Goal: Task Accomplishment & Management: Use online tool/utility

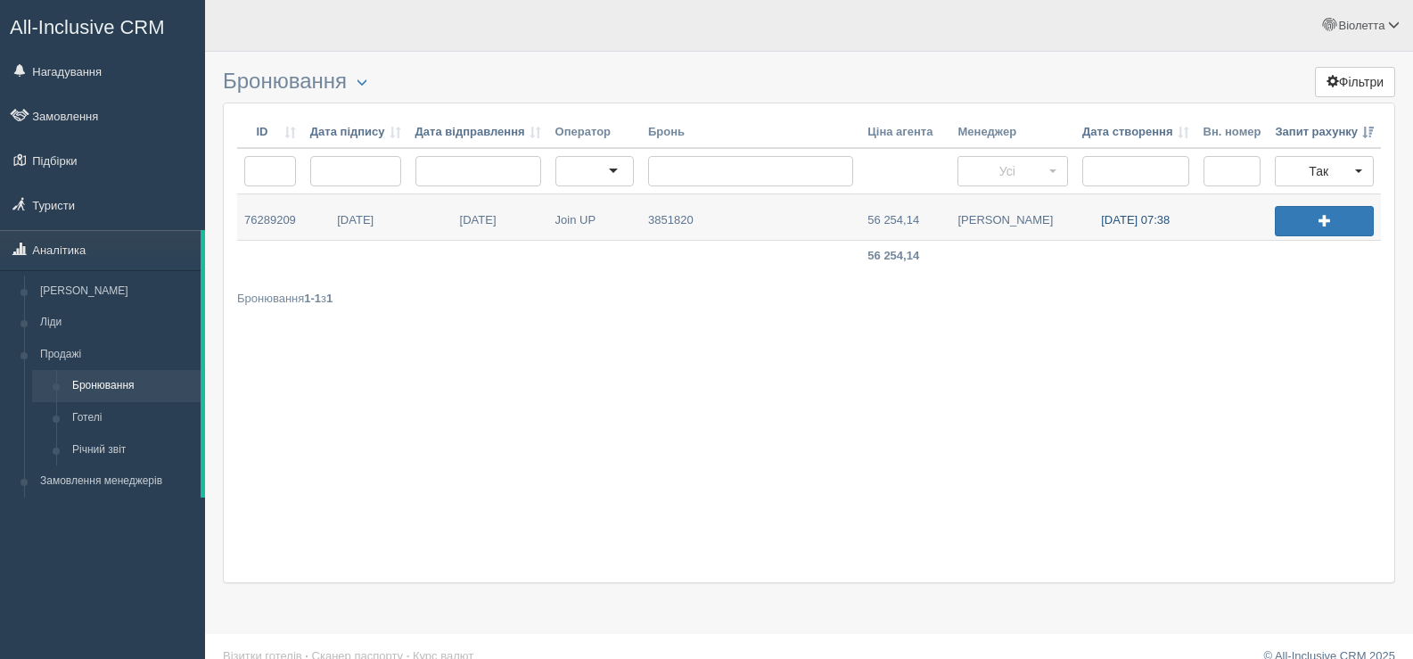
click at [907, 218] on link "06.09.2025 07:38" at bounding box center [1135, 216] width 121 height 45
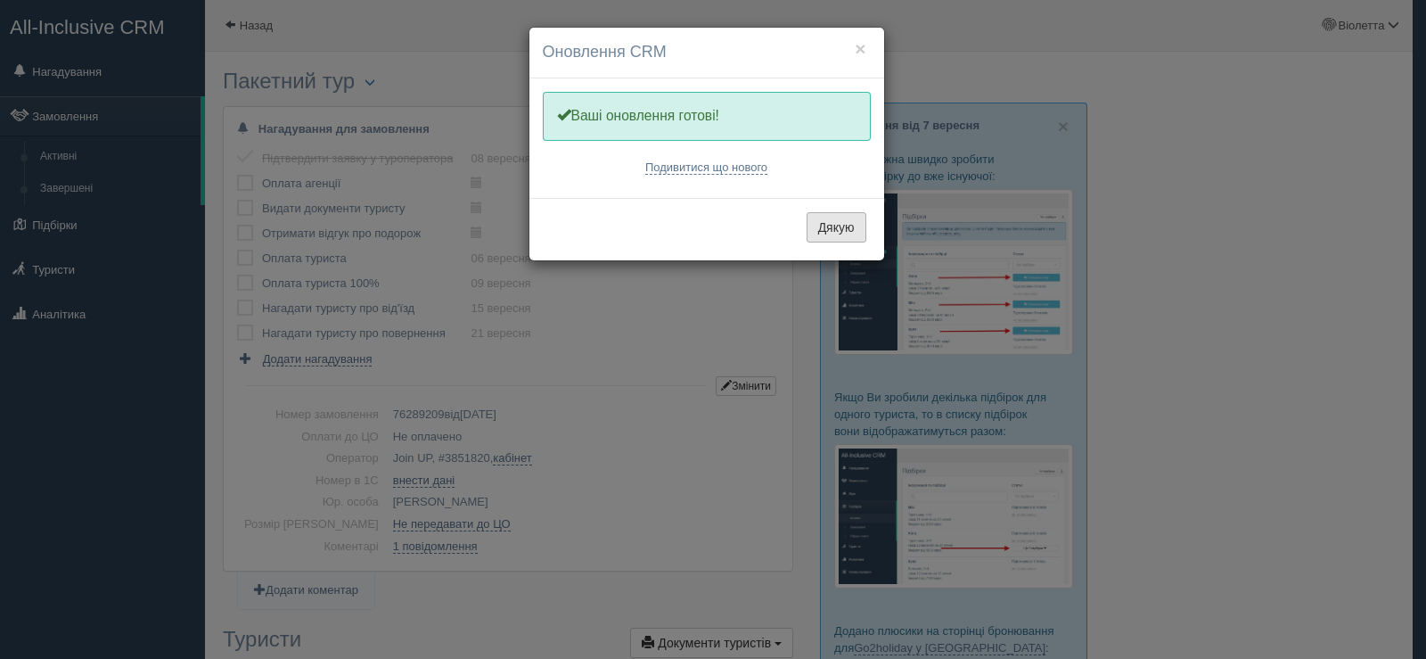
click at [849, 238] on button "Дякую" at bounding box center [837, 227] width 60 height 30
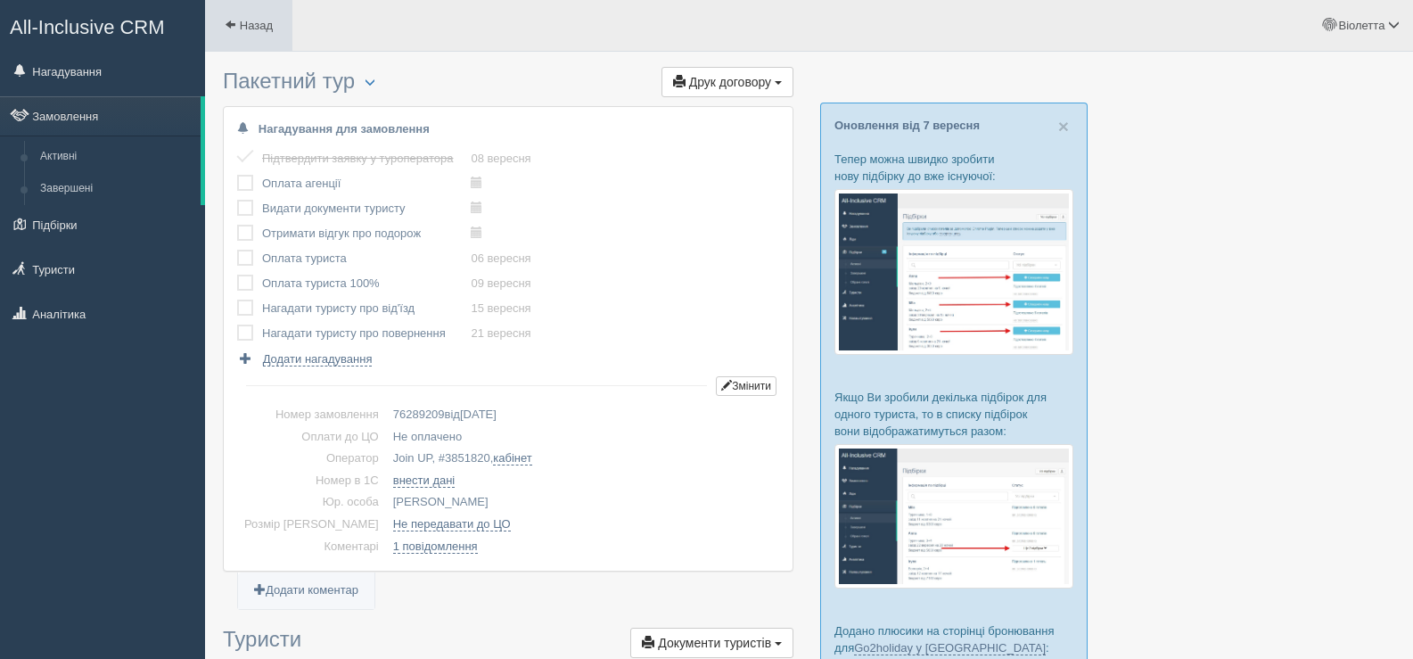
click at [228, 22] on span at bounding box center [231, 25] width 12 height 12
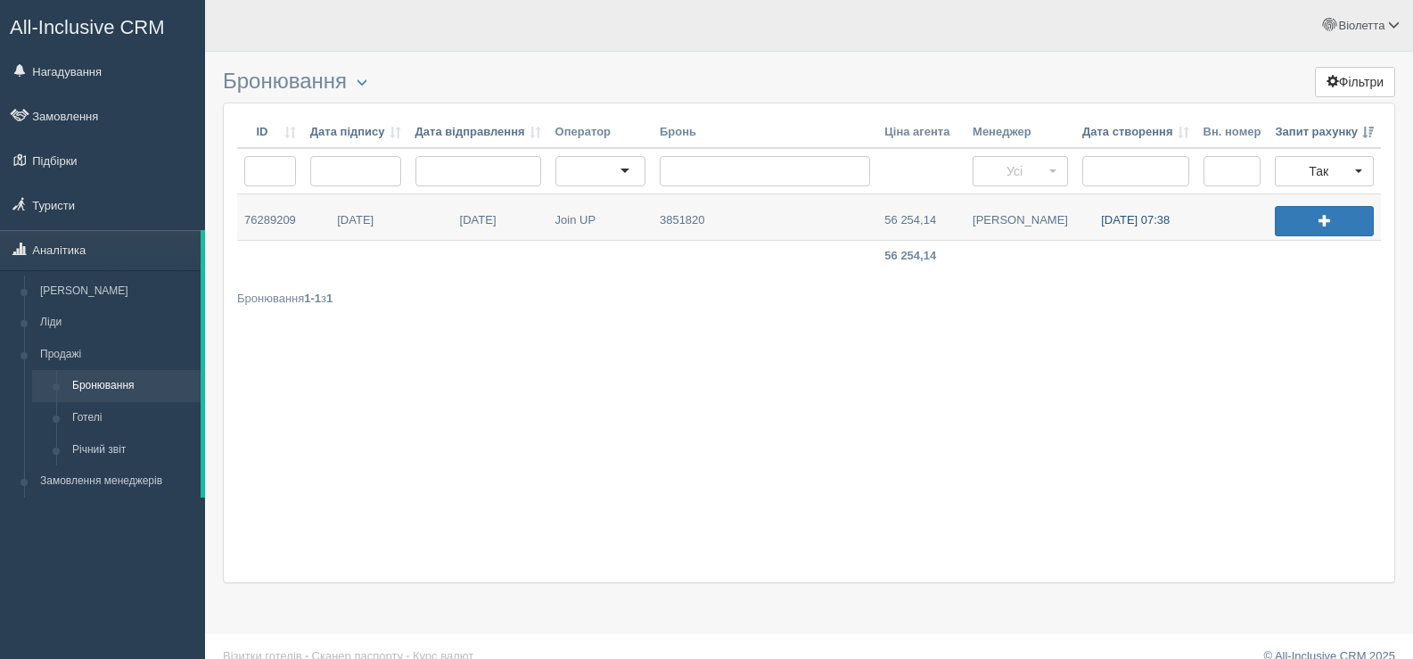
click at [1100, 221] on link "[DATE] 07:38" at bounding box center [1135, 216] width 121 height 45
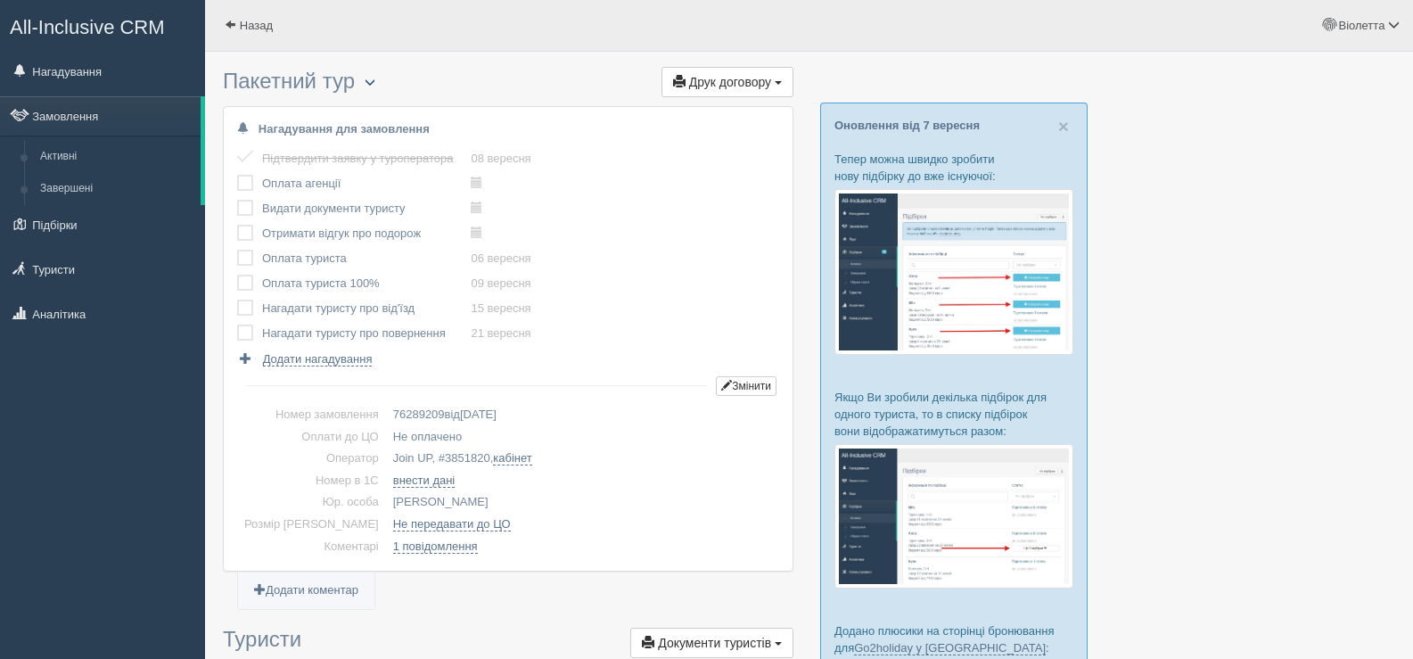
click at [374, 78] on span "button" at bounding box center [370, 82] width 11 height 11
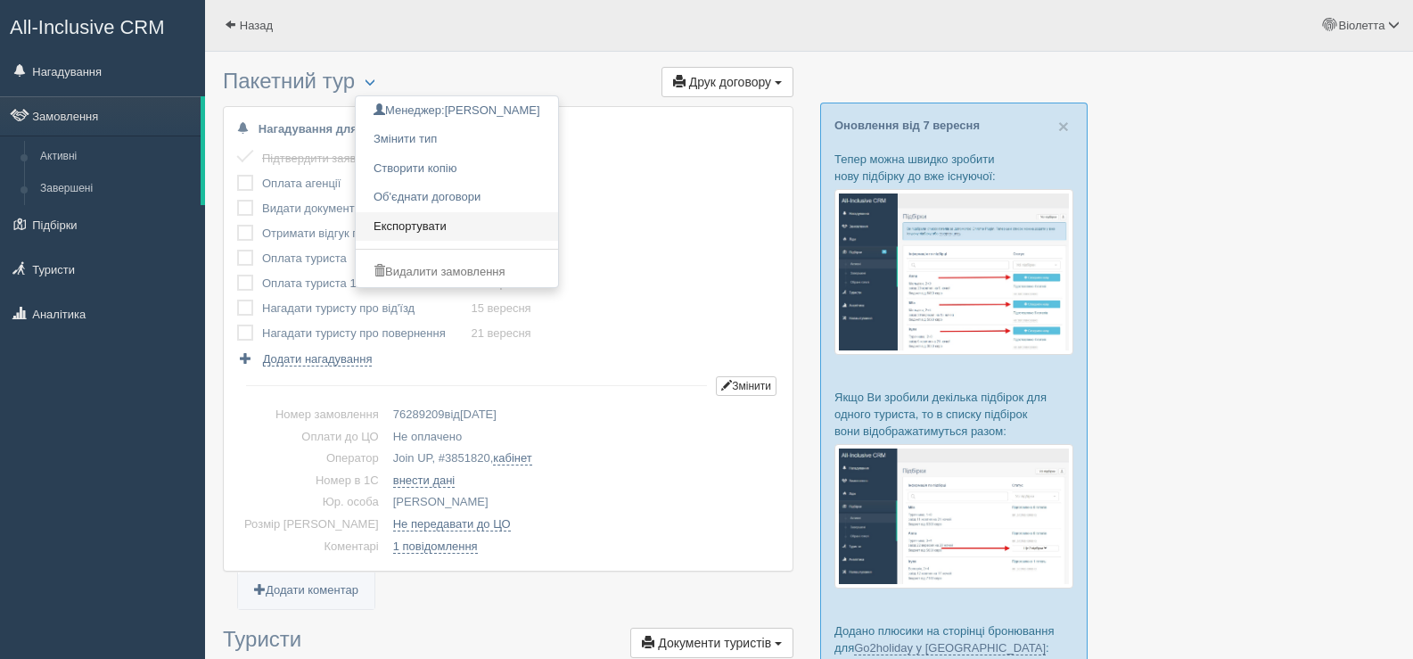
click at [433, 225] on link "Експортувати" at bounding box center [457, 226] width 202 height 29
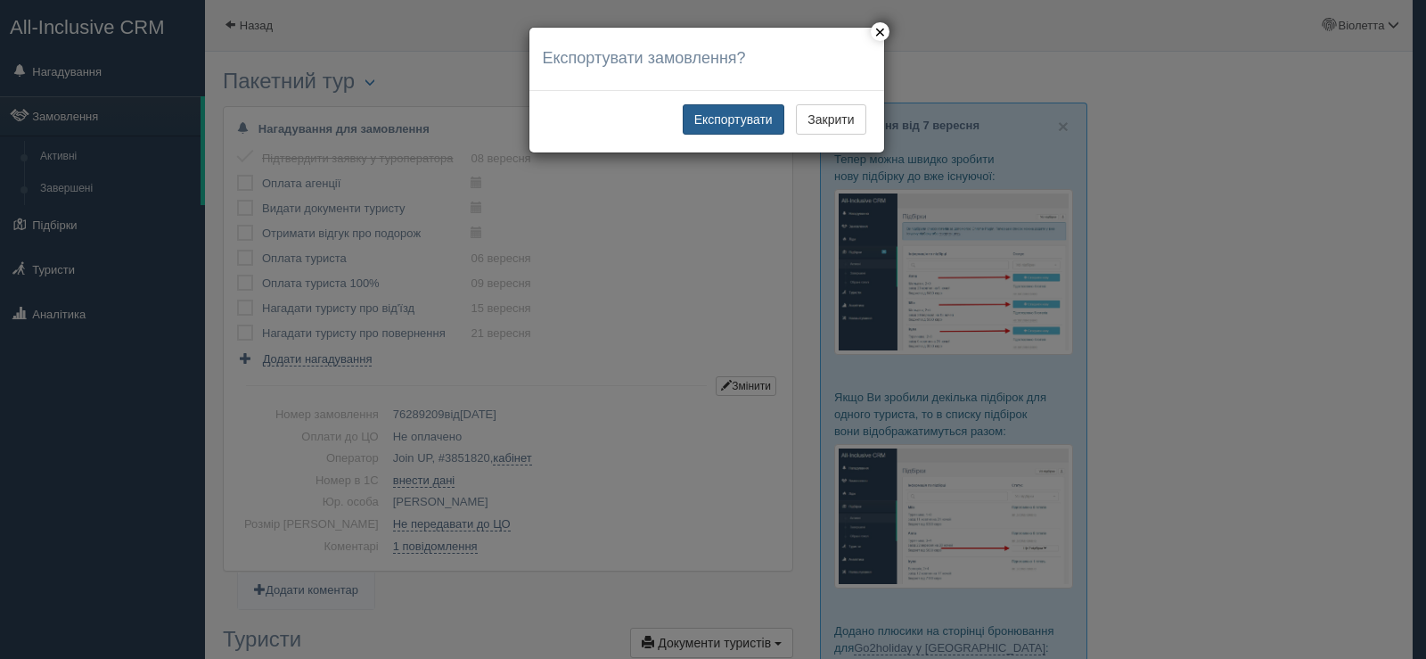
click at [728, 118] on button "Експортувати" at bounding box center [734, 119] width 102 height 30
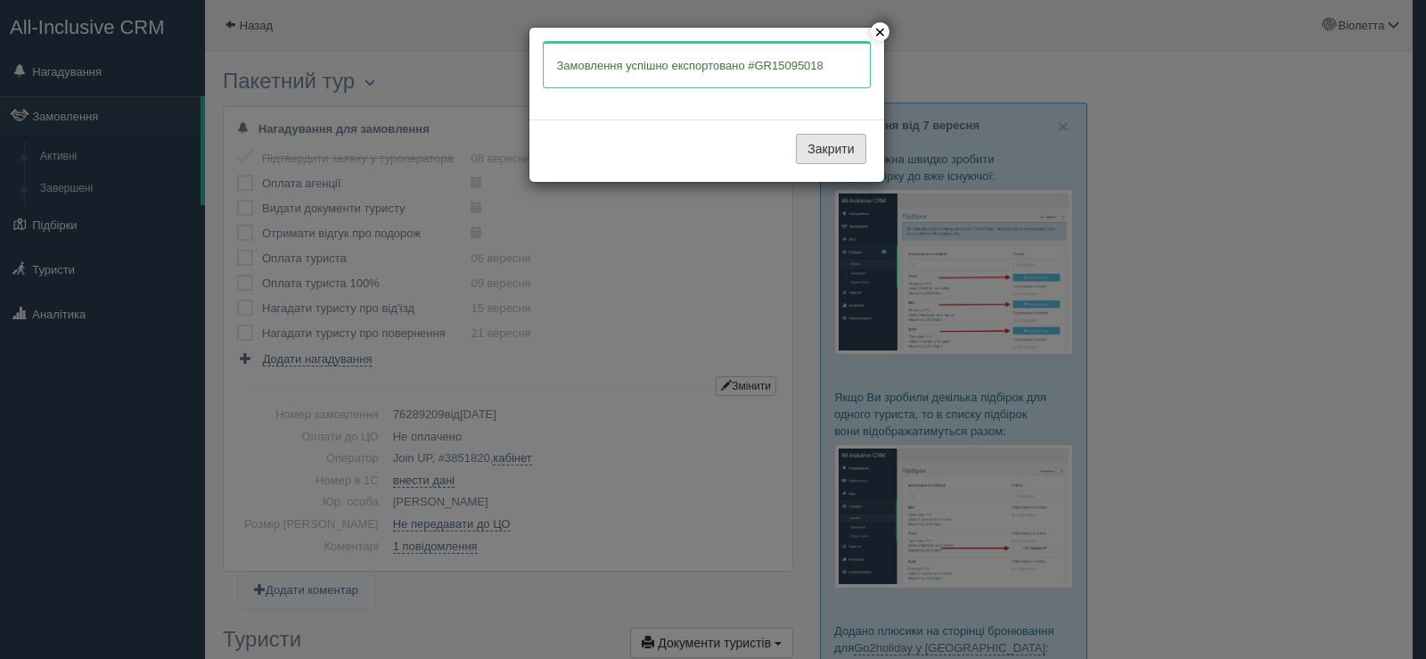
click at [824, 146] on button "Закрити" at bounding box center [831, 149] width 70 height 30
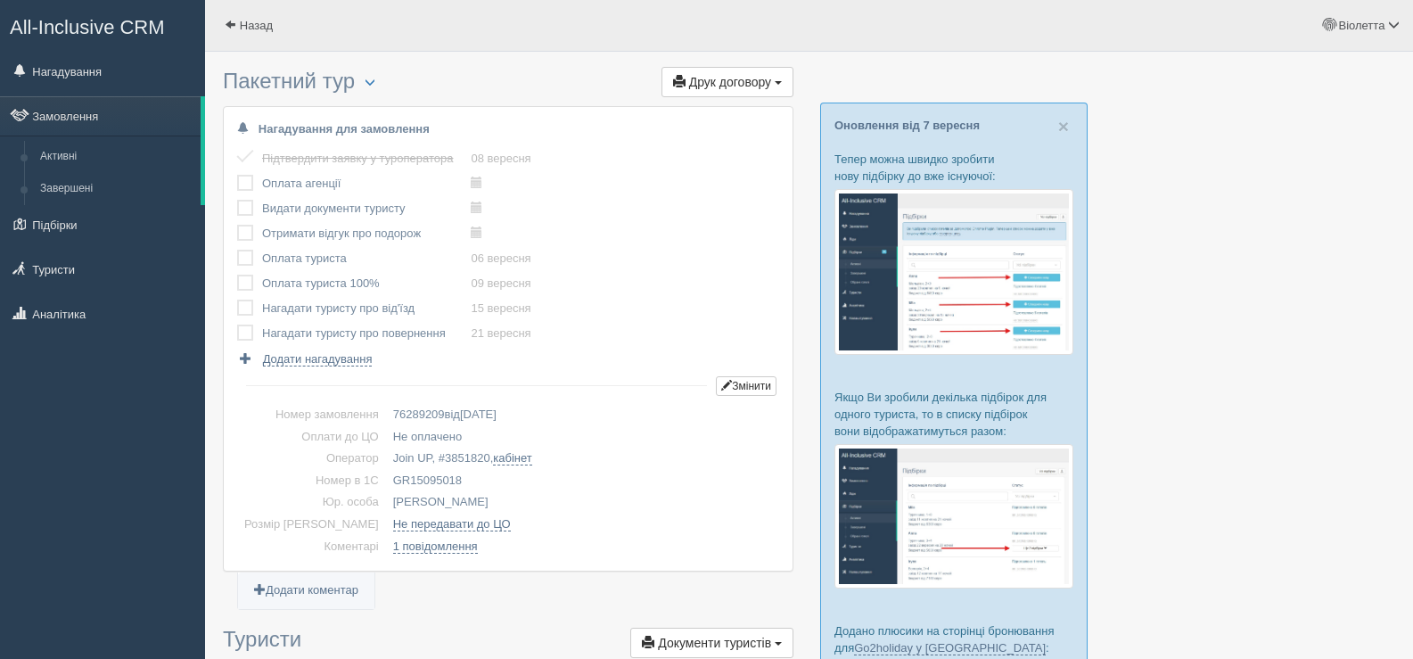
drag, startPoint x: 439, startPoint y: 474, endPoint x: 362, endPoint y: 472, distance: 77.6
click at [386, 472] on td "GR15095018" at bounding box center [582, 481] width 393 height 22
copy td "GR15095018"
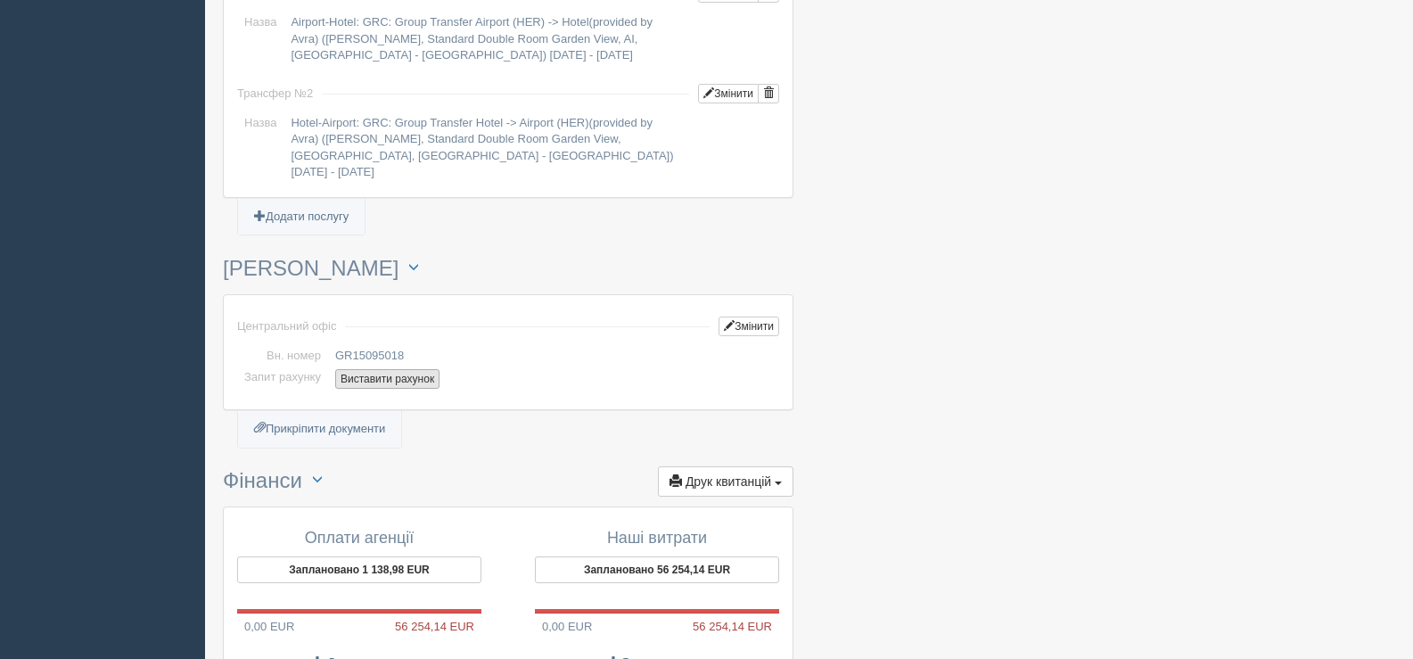
scroll to position [1783, 0]
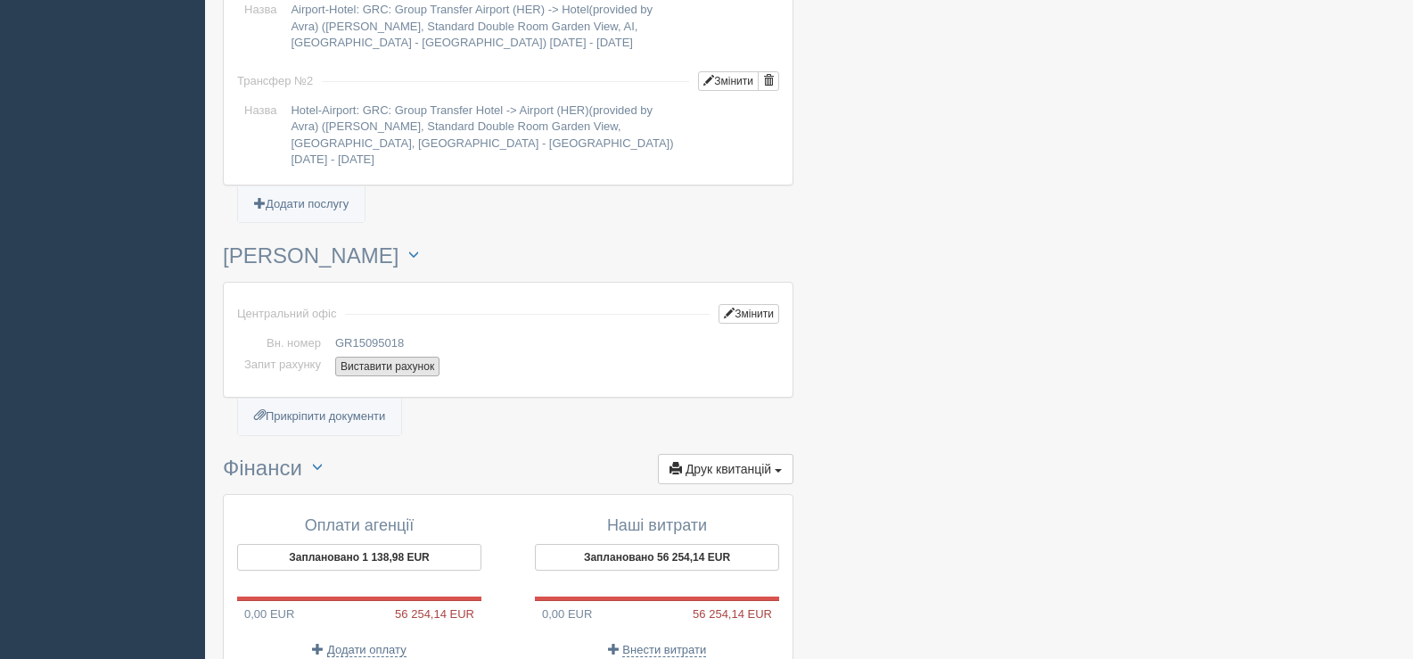
click at [391, 357] on button "Виставити рахунок" at bounding box center [387, 367] width 104 height 20
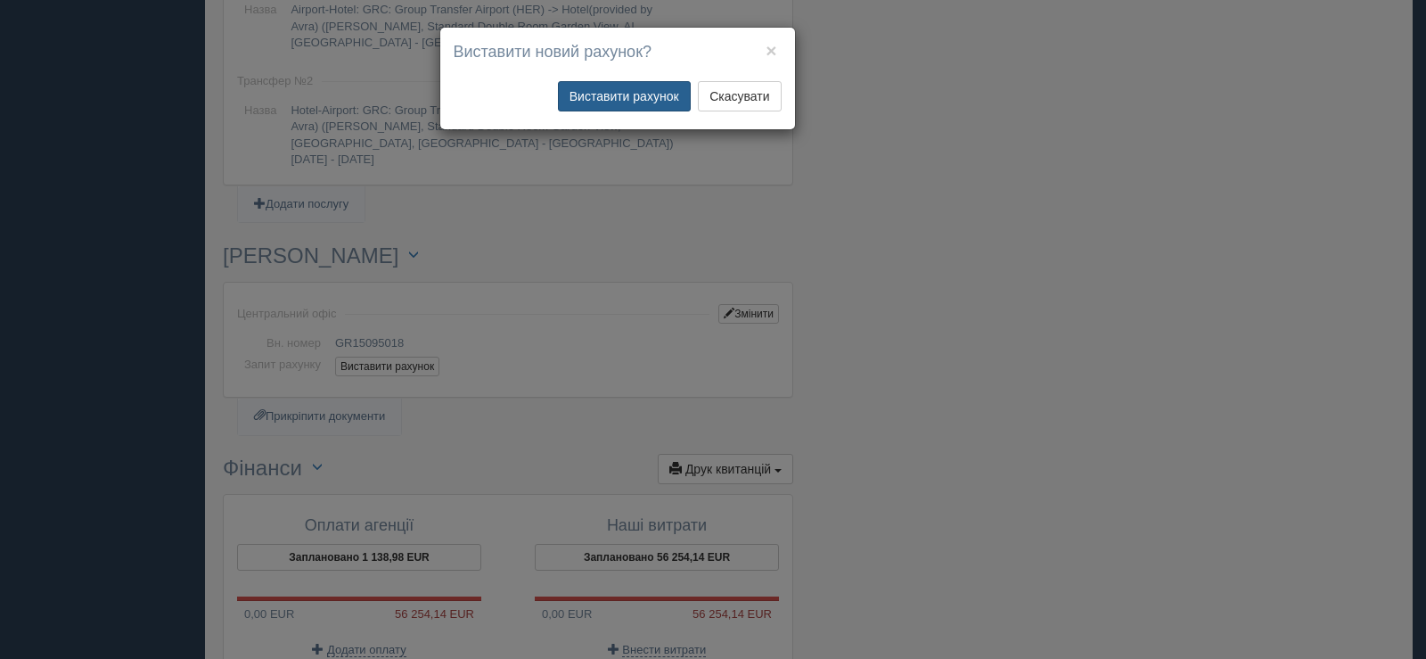
click at [615, 101] on button "Виставити рахунок" at bounding box center [624, 96] width 133 height 30
click at [646, 88] on button "Виставити рахунок" at bounding box center [624, 96] width 133 height 30
click at [635, 99] on button "Виставити рахунок" at bounding box center [624, 96] width 133 height 30
click at [771, 43] on button "×" at bounding box center [771, 50] width 11 height 19
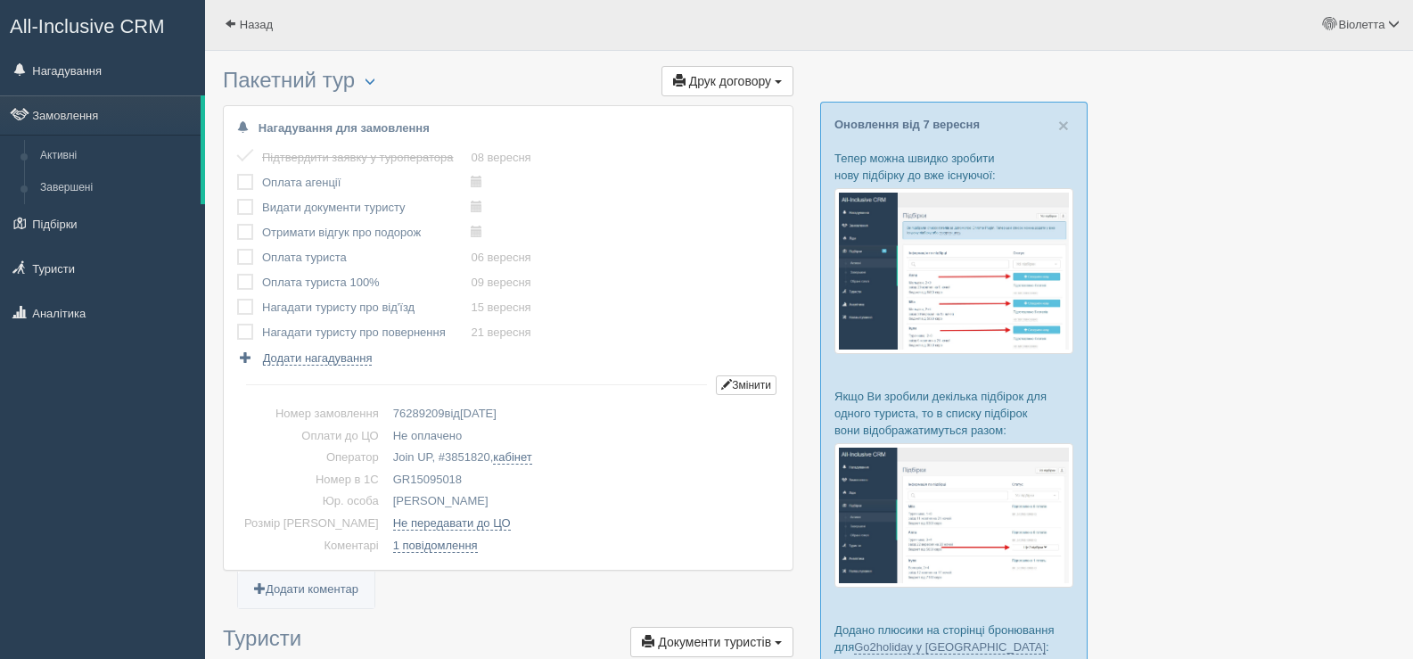
scroll to position [0, 0]
click at [224, 21] on link "Назад" at bounding box center [248, 25] width 87 height 51
